Goal: Ask a question

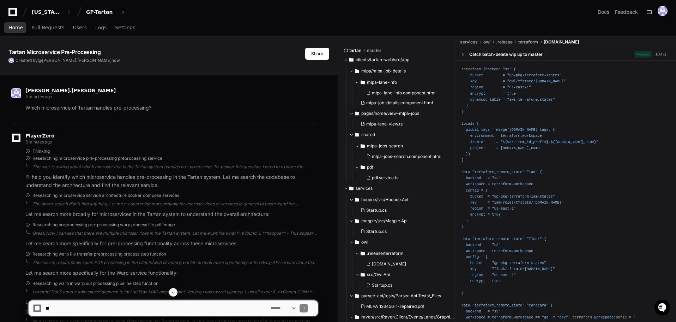
click at [13, 29] on span "Home" at bounding box center [15, 27] width 14 height 4
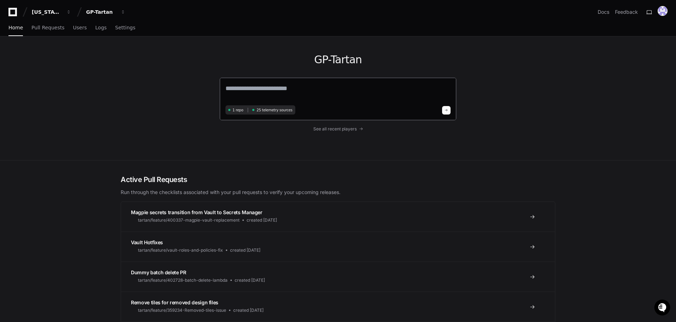
click at [274, 86] on textarea at bounding box center [338, 93] width 225 height 20
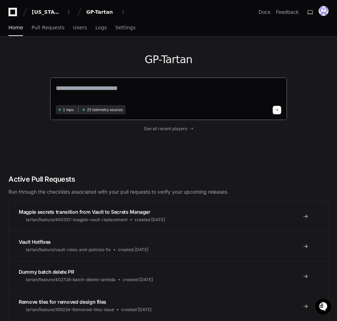
drag, startPoint x: 196, startPoint y: 89, endPoint x: 200, endPoint y: 90, distance: 3.9
click at [197, 89] on textarea at bounding box center [168, 93] width 225 height 20
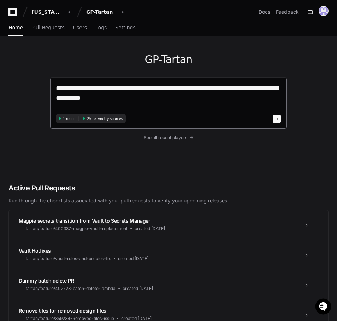
type textarea "**********"
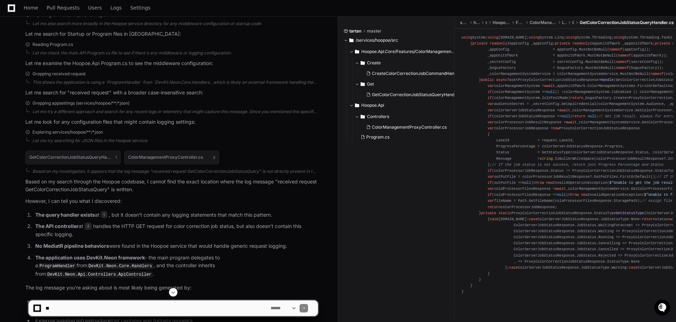
scroll to position [581, 0]
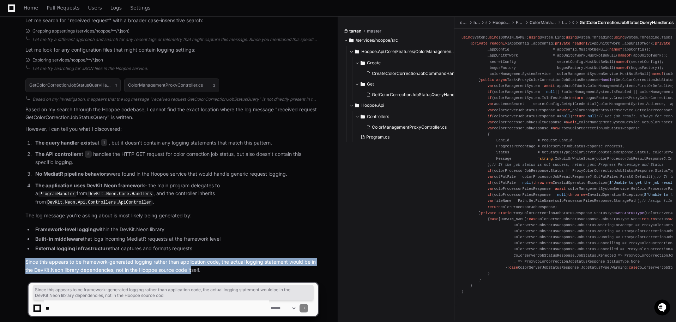
drag, startPoint x: 29, startPoint y: 254, endPoint x: 199, endPoint y: 263, distance: 170.4
click at [195, 264] on div "GetColorCorrectionJobStatusQueryHandler.cs 1 ColorManagementProxyController.cs …" at bounding box center [164, 174] width 307 height 200
